Goal: Task Accomplishment & Management: Use online tool/utility

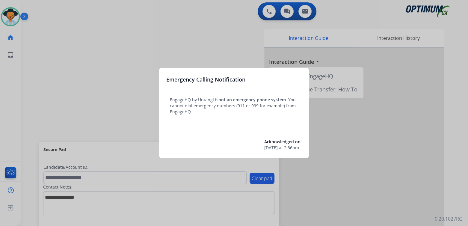
click at [173, 45] on div at bounding box center [234, 113] width 468 height 226
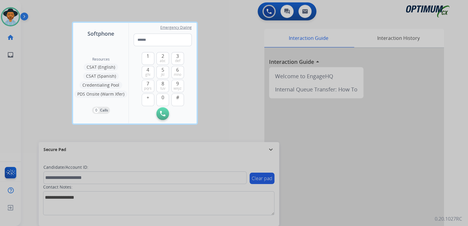
drag, startPoint x: 239, startPoint y: 47, endPoint x: 173, endPoint y: 24, distance: 70.1
click at [236, 45] on div at bounding box center [234, 113] width 468 height 226
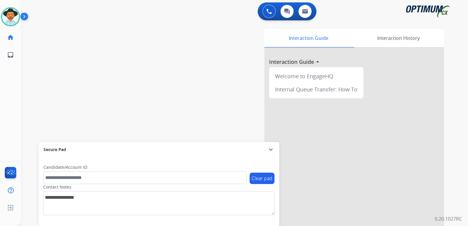
click at [271, 149] on mat-icon "expand_more" at bounding box center [270, 149] width 7 height 7
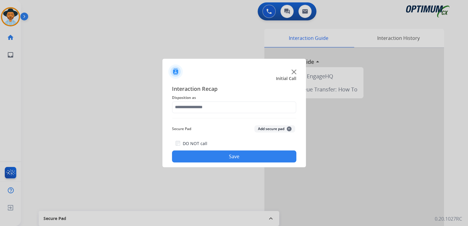
drag, startPoint x: 119, startPoint y: 49, endPoint x: 128, endPoint y: 52, distance: 8.7
click at [114, 51] on div at bounding box center [234, 113] width 468 height 226
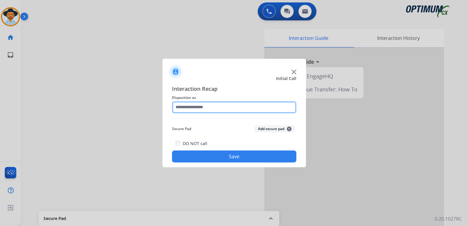
click at [217, 110] on input "text" at bounding box center [234, 107] width 124 height 12
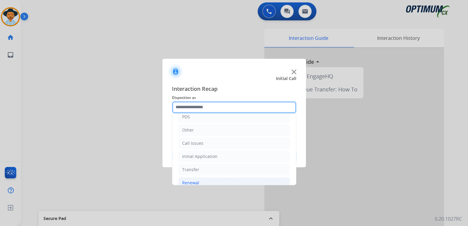
scroll to position [40, 0]
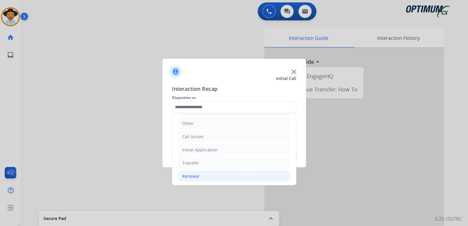
click at [199, 179] on li "Renewal" at bounding box center [234, 175] width 112 height 11
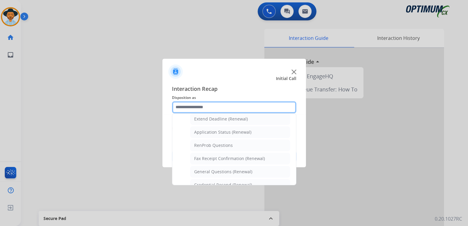
scroll to position [129, 0]
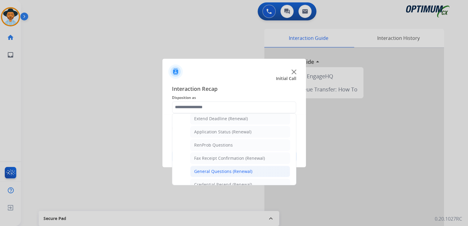
click at [212, 168] on div "General Questions (Renewal)" at bounding box center [223, 171] width 58 height 6
type input "**********"
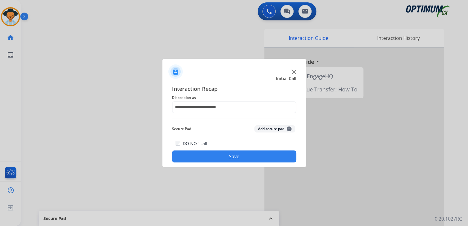
click at [239, 152] on button "Save" at bounding box center [234, 156] width 124 height 12
